Goal: Task Accomplishment & Management: Use online tool/utility

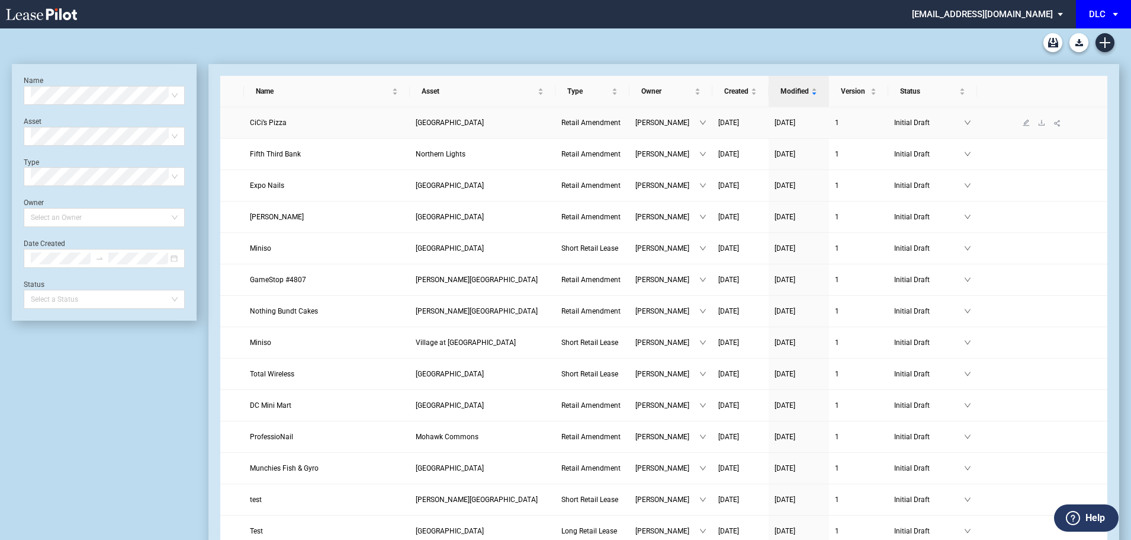
click at [256, 124] on span "CiCi’s Pizza" at bounding box center [268, 122] width 37 height 8
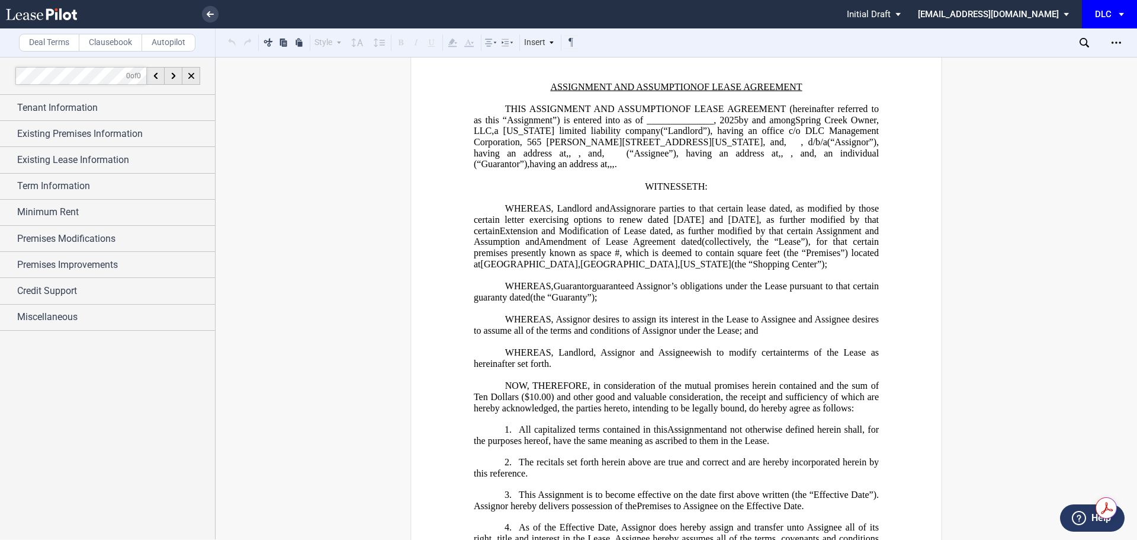
scroll to position [72, 0]
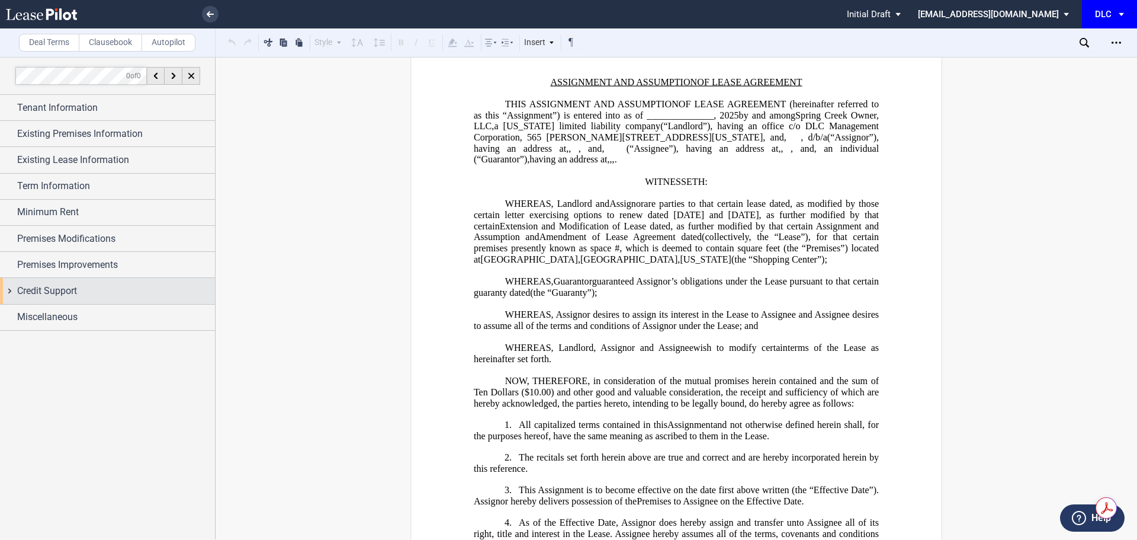
click at [94, 294] on div "Credit Support" at bounding box center [116, 291] width 198 height 14
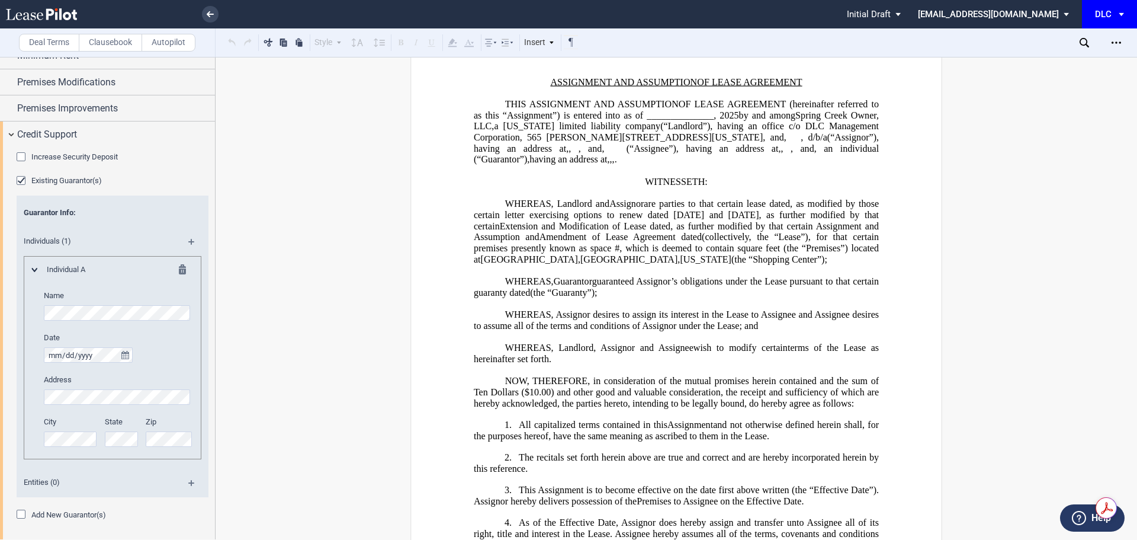
scroll to position [178, 0]
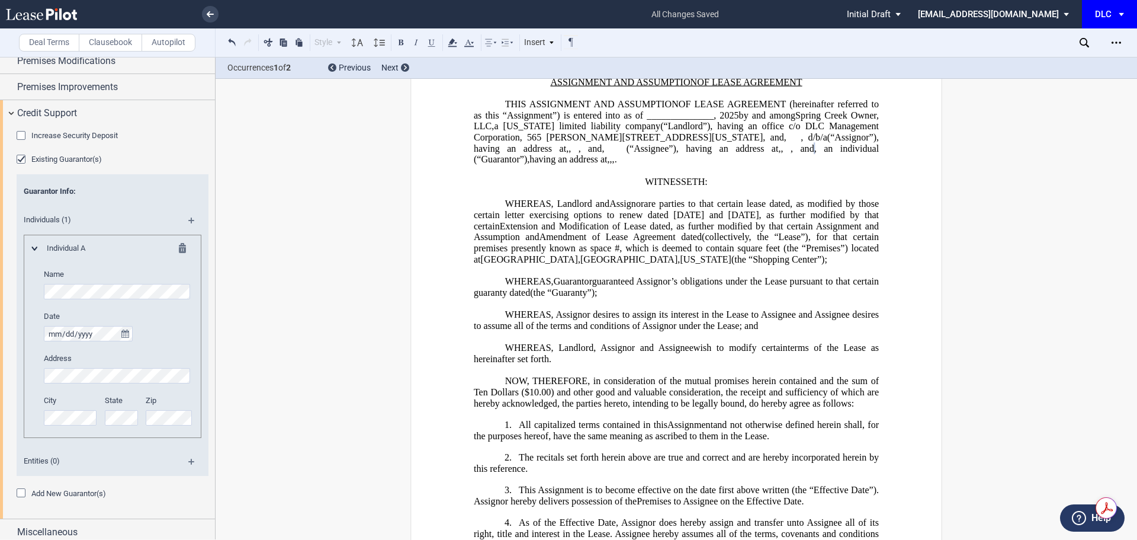
click at [188, 219] on md-icon at bounding box center [196, 224] width 16 height 14
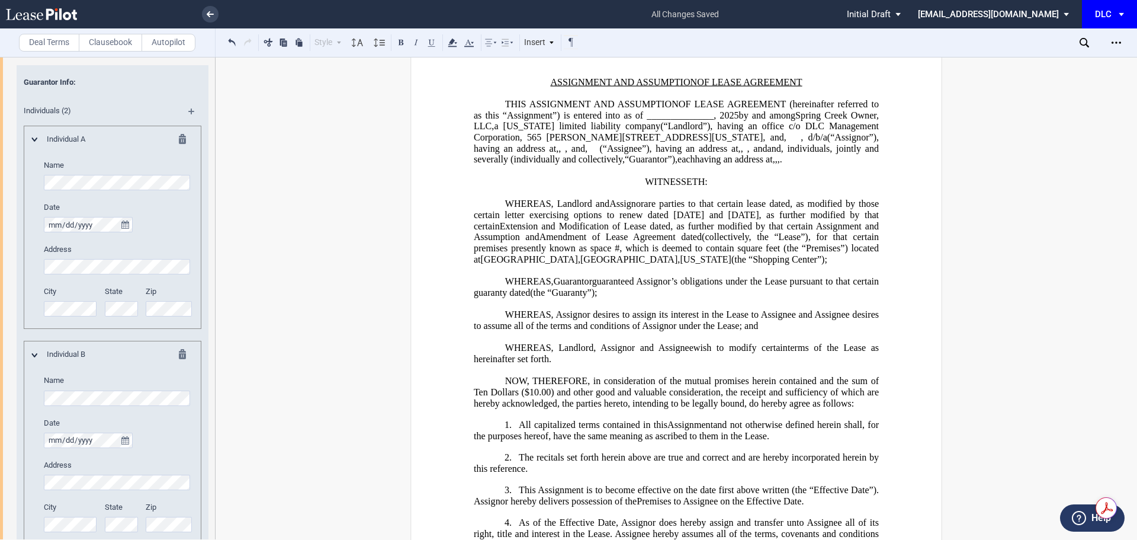
scroll to position [355, 0]
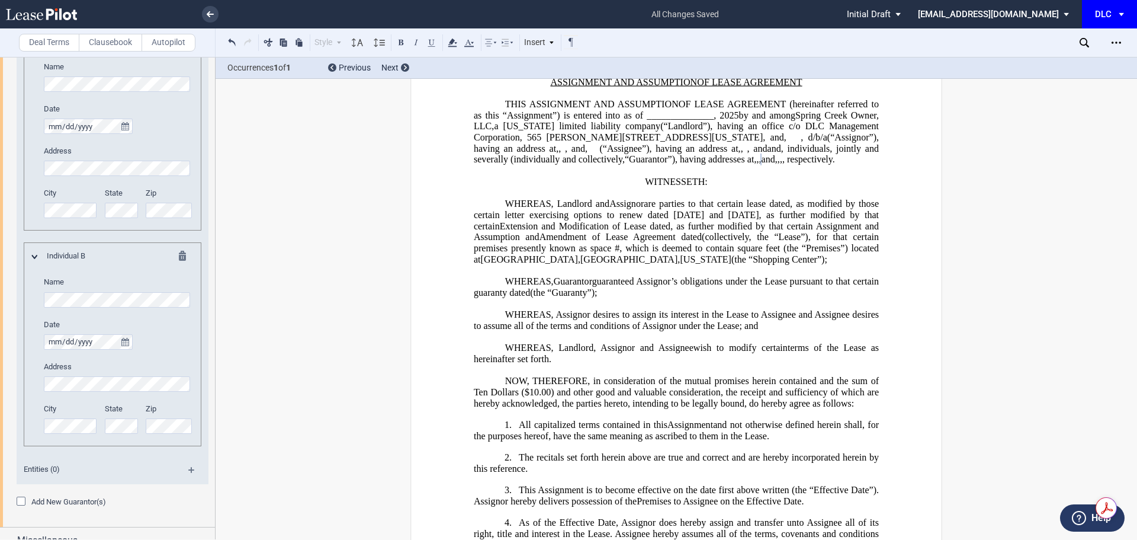
scroll to position [399, 0]
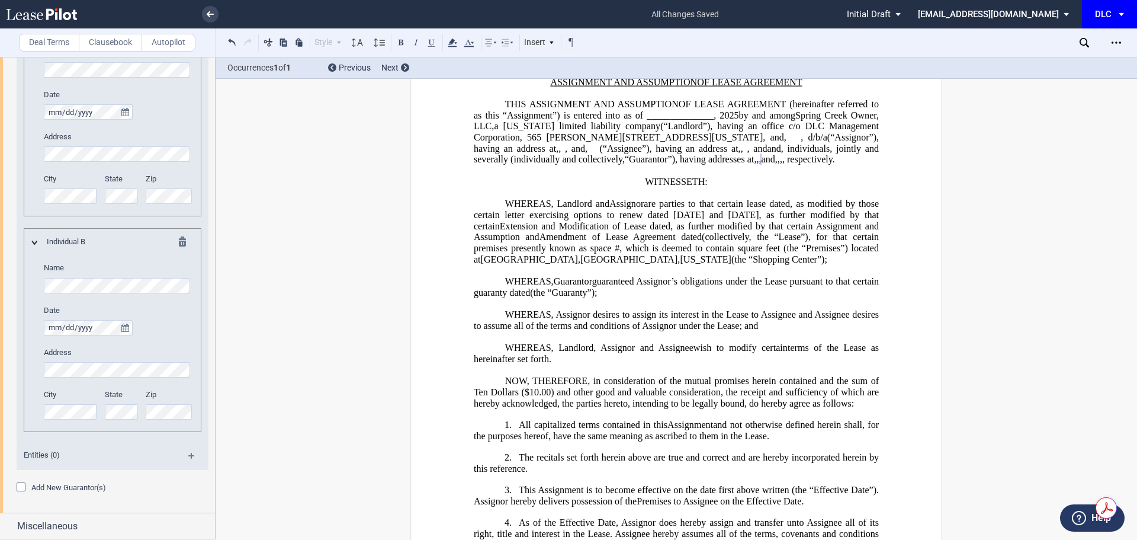
click at [20, 486] on div "Add New Guarantor(s)" at bounding box center [23, 488] width 12 height 12
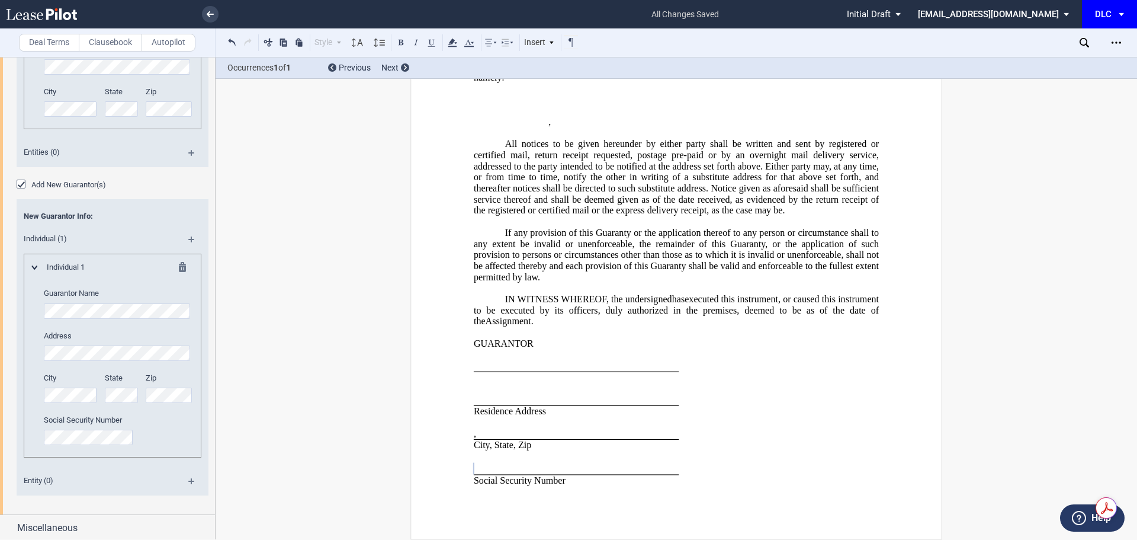
scroll to position [704, 0]
click at [188, 235] on md-icon at bounding box center [196, 242] width 16 height 14
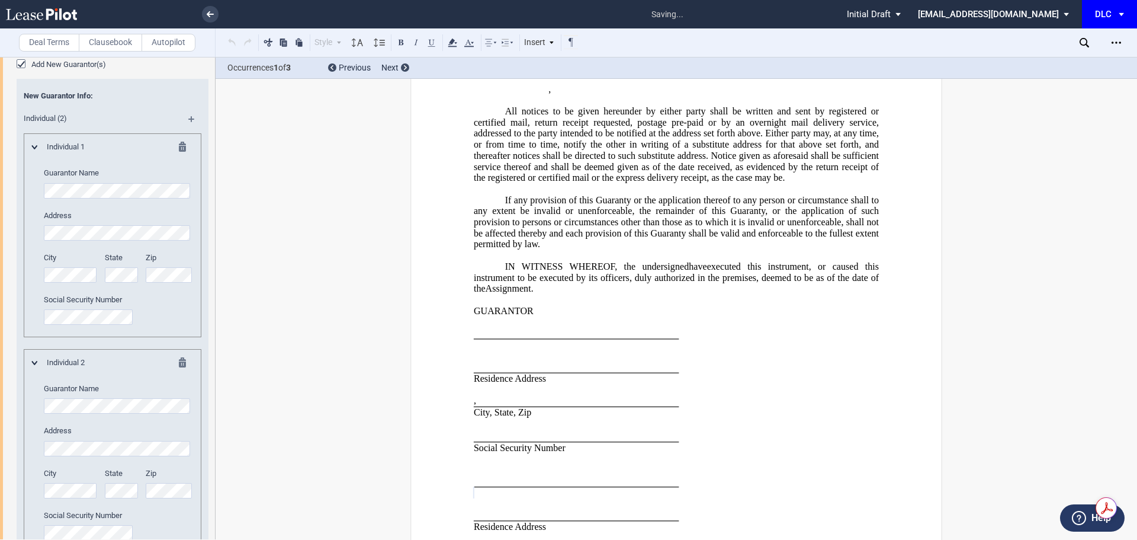
scroll to position [881, 0]
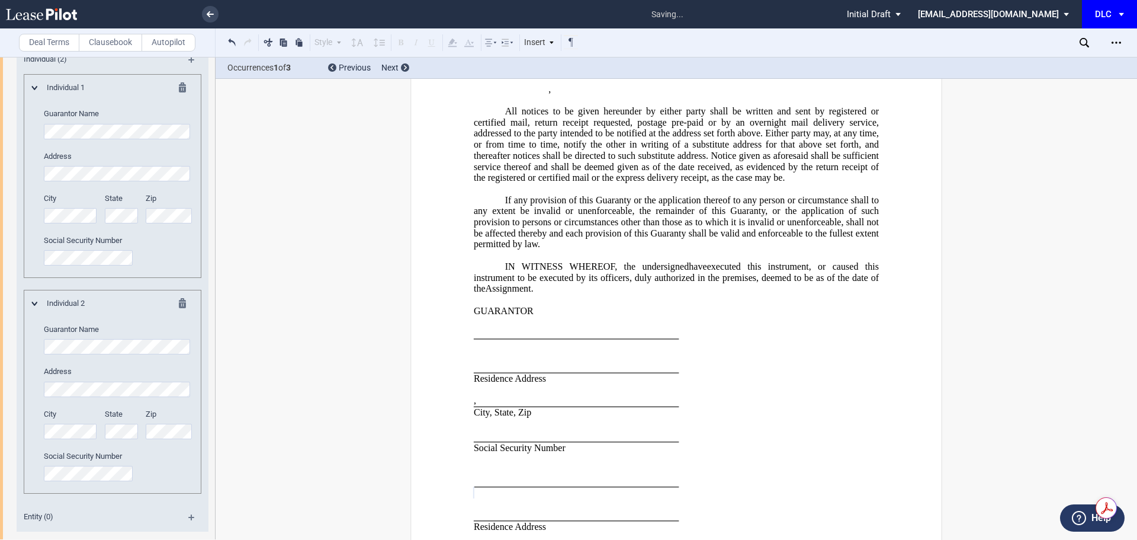
click at [33, 175] on div "Individual 1 Guarantor Name Address City State Zip" at bounding box center [112, 173] width 161 height 183
click at [111, 217] on div "City State Zip" at bounding box center [118, 214] width 163 height 42
click at [139, 213] on div "State" at bounding box center [125, 214] width 41 height 42
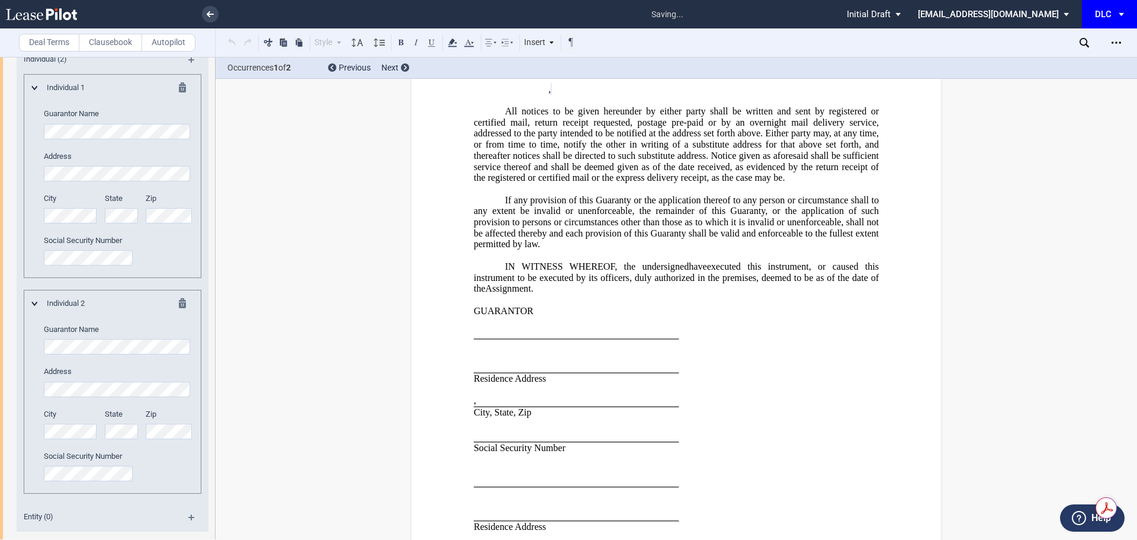
scroll to position [0, 0]
click at [137, 216] on div "City State Zip" at bounding box center [118, 214] width 163 height 42
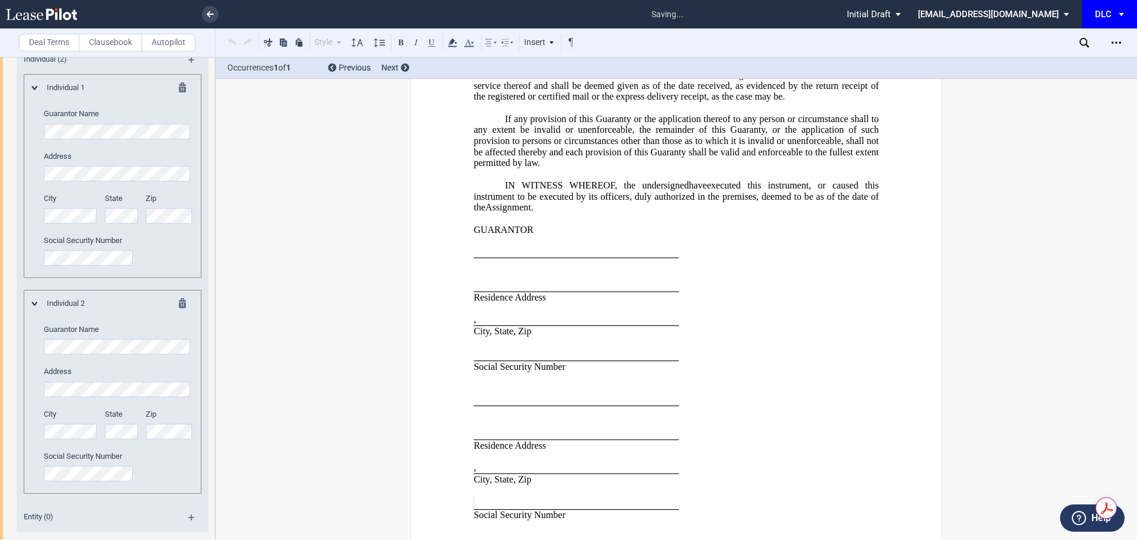
scroll to position [4863, 0]
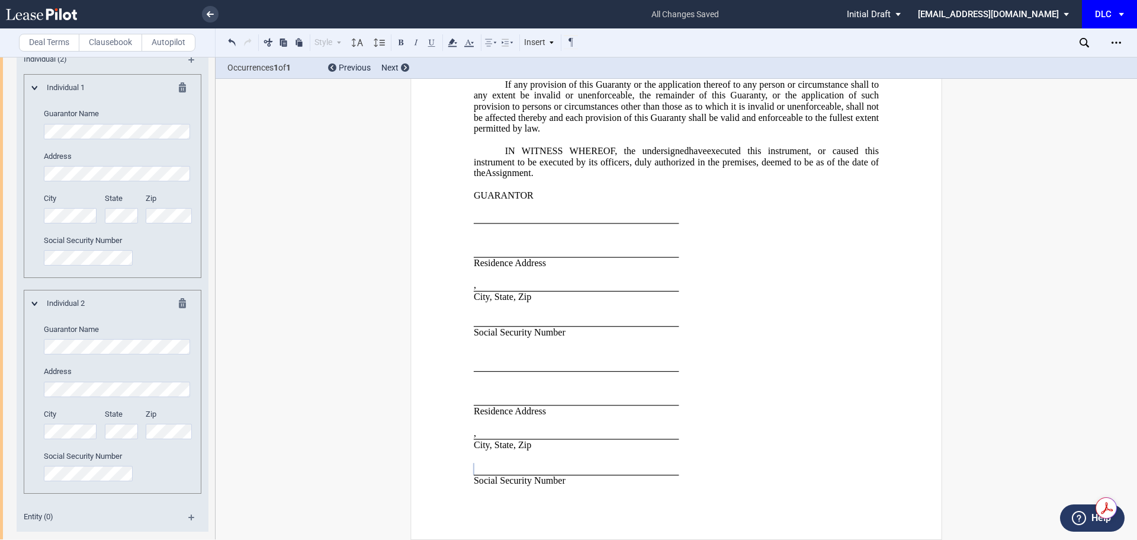
click at [269, 477] on div "Deal Terms Clausebook Autopilot Style Normal 8pt 9pt 10pt 10.5pt 11pt 12pt 14pt…" at bounding box center [568, 298] width 1137 height 483
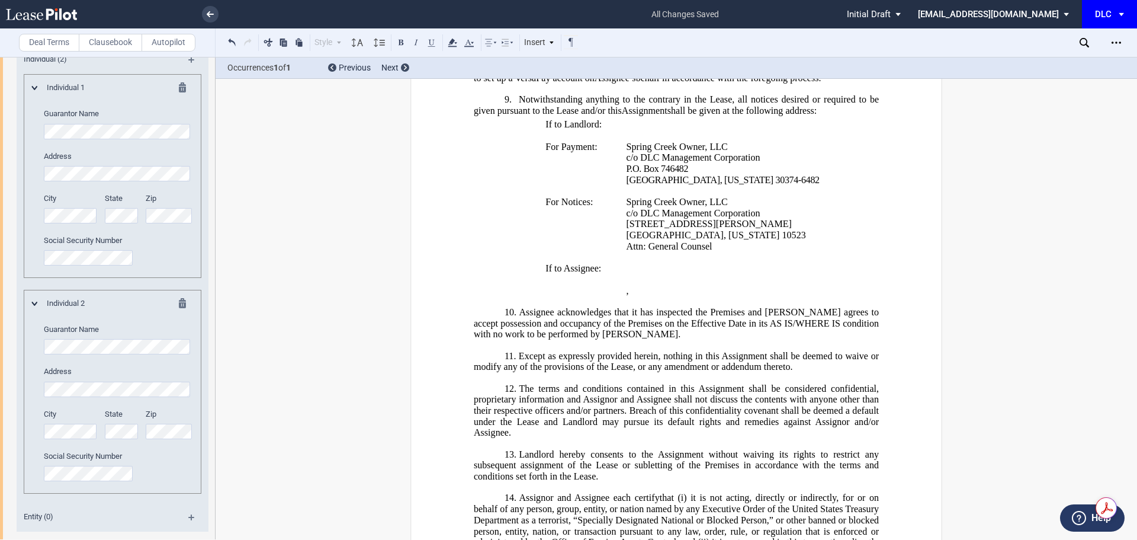
scroll to position [0, 0]
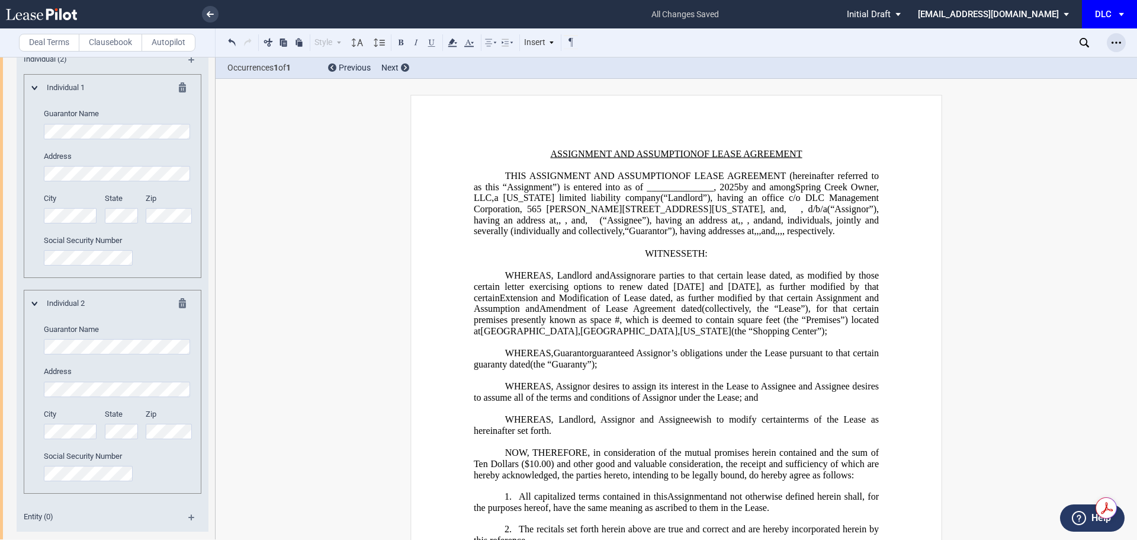
click at [1116, 41] on icon "Open Lease options menu" at bounding box center [1116, 42] width 9 height 9
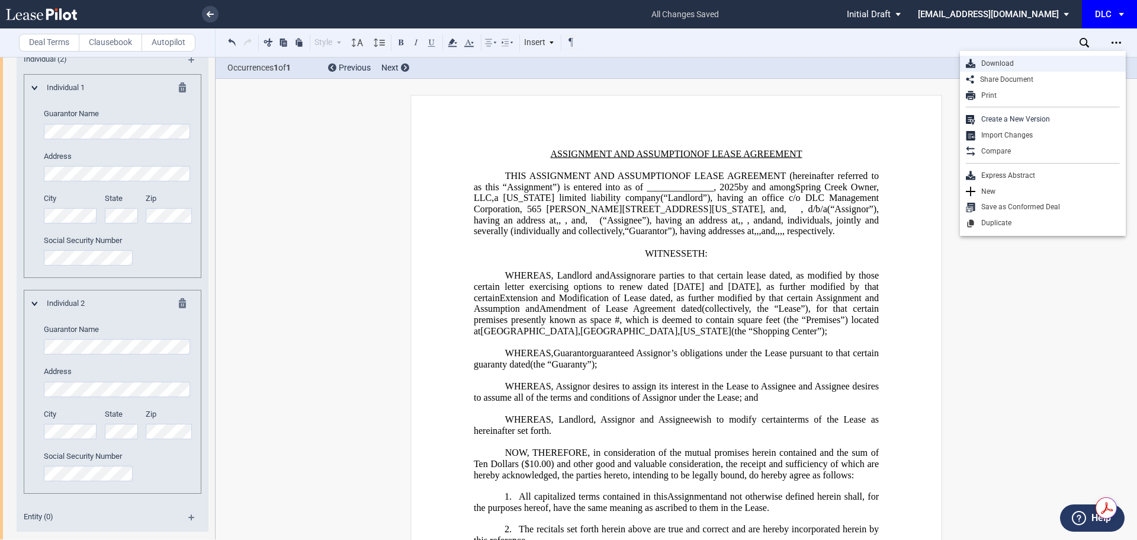
click at [1006, 57] on div "Download" at bounding box center [1043, 64] width 166 height 16
